Goal: Check status

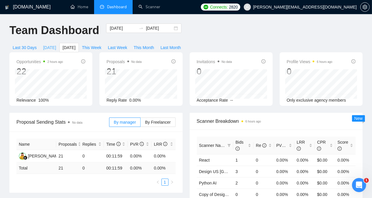
click at [56, 44] on span "Today" at bounding box center [49, 47] width 13 height 6
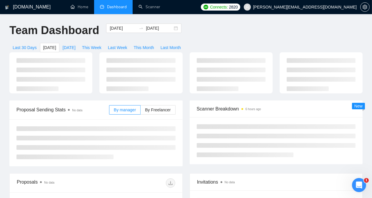
type input "2025-08-14"
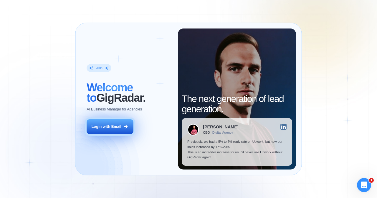
click at [109, 126] on div "Login with Email" at bounding box center [107, 126] width 30 height 5
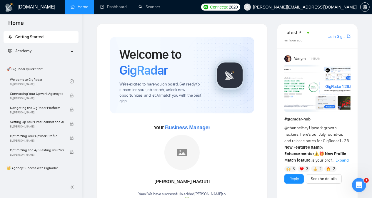
click at [332, 172] on div "2" at bounding box center [331, 169] width 12 height 6
click at [119, 4] on link "Dashboard" at bounding box center [113, 6] width 27 height 5
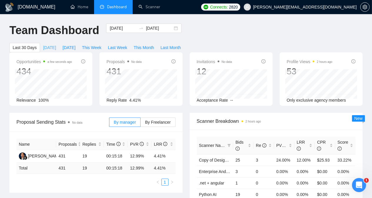
click at [56, 44] on span "Today" at bounding box center [49, 47] width 13 height 6
type input "2025-08-14"
click at [183, 97] on div "Opportunities a few seconds ago 6 Relevance 100% Proposals No data 3 2025-08-14…" at bounding box center [186, 82] width 360 height 61
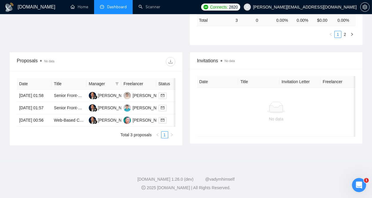
scroll to position [207, 0]
